Goal: Task Accomplishment & Management: Manage account settings

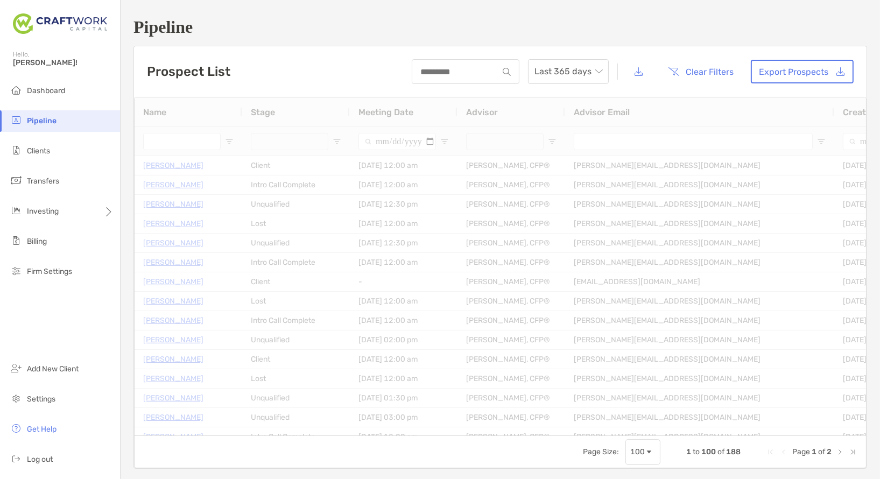
type input "**********"
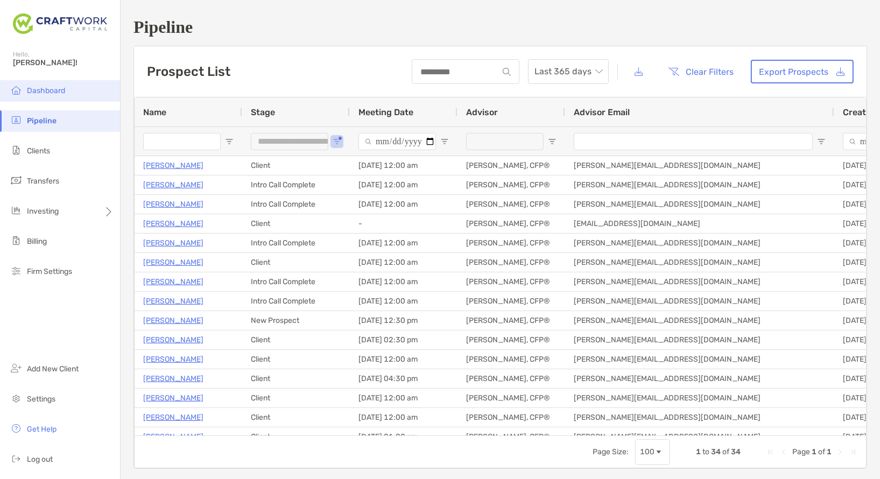
click at [70, 85] on li "Dashboard" at bounding box center [60, 91] width 120 height 22
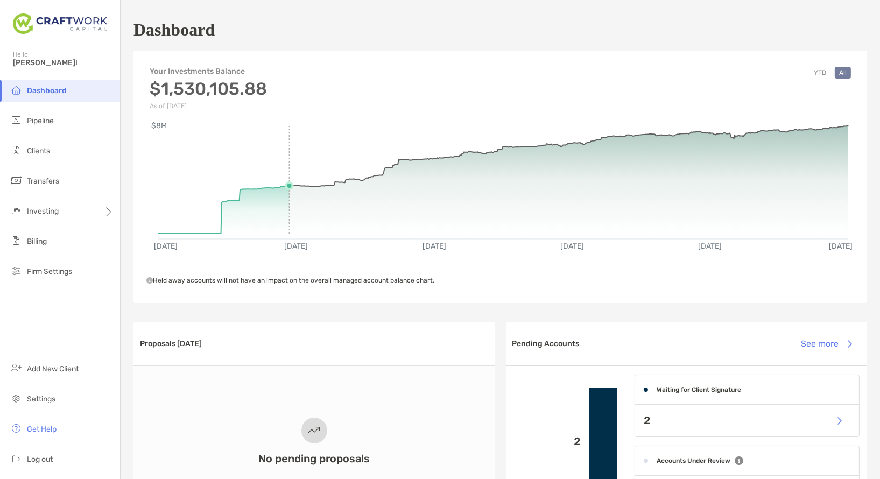
scroll to position [82, 0]
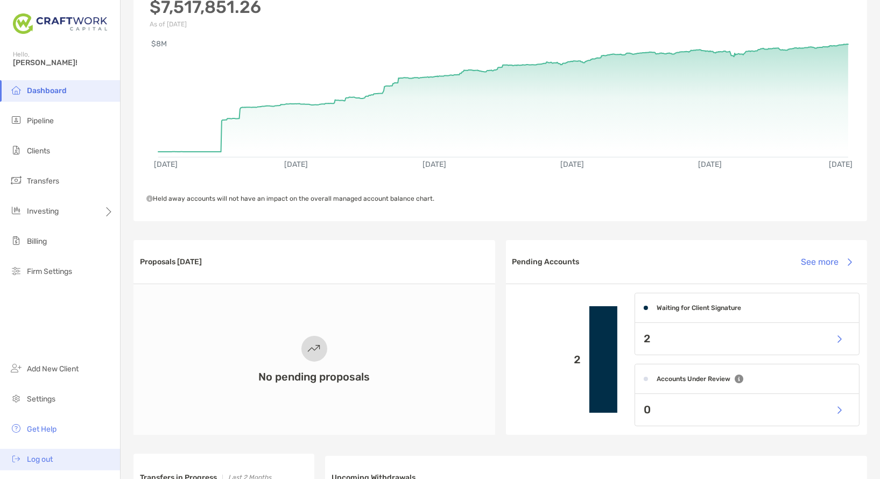
click at [41, 455] on span "Log out" at bounding box center [40, 459] width 26 height 9
